Goal: Task Accomplishment & Management: Use online tool/utility

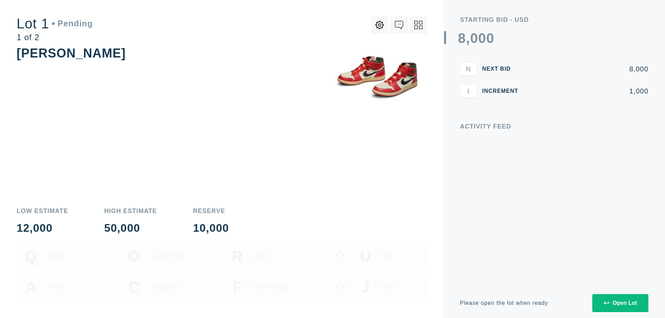
click at [620, 303] on div "Open Lot" at bounding box center [619, 303] width 33 height 6
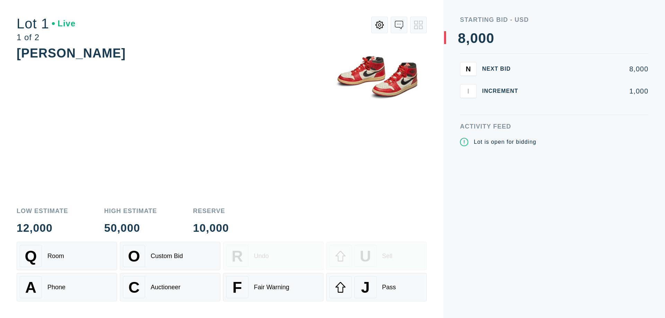
click at [67, 256] on div "Q Room" at bounding box center [67, 256] width 94 height 22
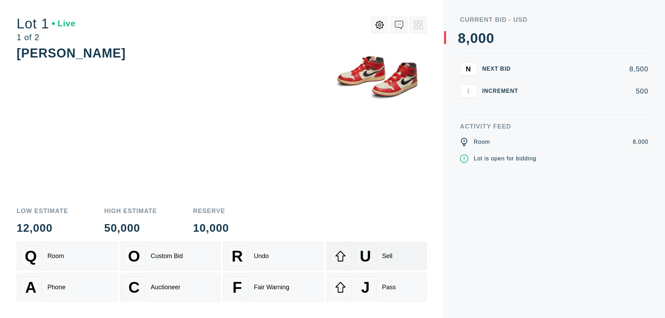
click at [376, 256] on div "U Sell" at bounding box center [376, 256] width 94 height 22
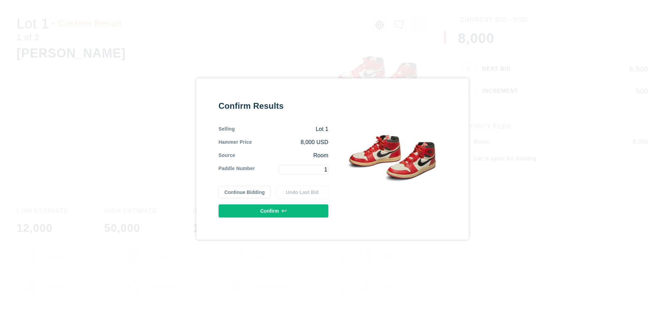
type input "1"
click at [274, 211] on button "Confirm" at bounding box center [273, 210] width 110 height 13
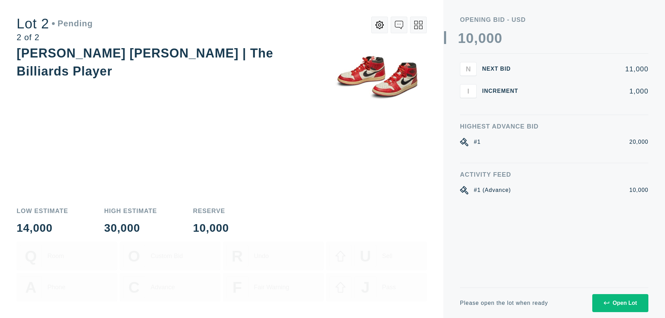
click at [620, 303] on div "Open Lot" at bounding box center [619, 303] width 33 height 6
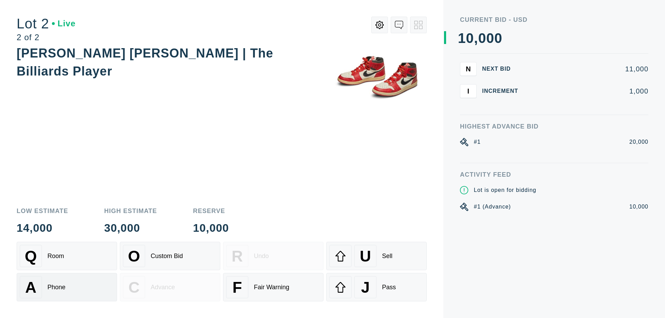
click at [67, 287] on div "A Phone" at bounding box center [67, 287] width 94 height 22
